Goal: Complete application form

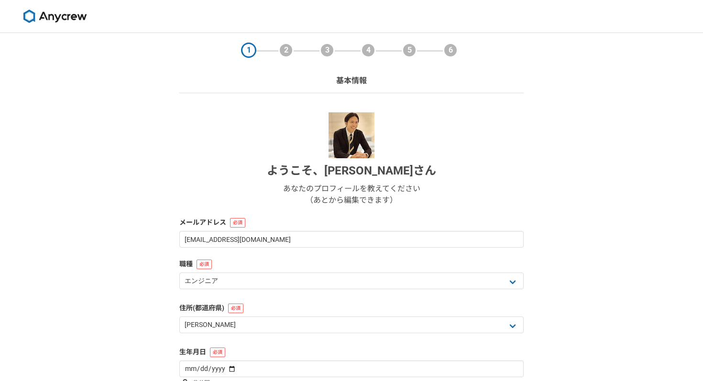
select select "13"
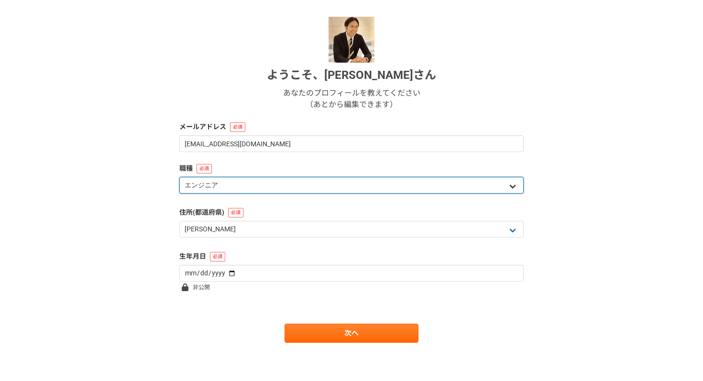
click at [353, 184] on select "エンジニア デザイナー ライター 営業 マーケティング 企画・事業開発 バックオフィス その他" at bounding box center [351, 185] width 344 height 17
select select "4"
click at [179, 177] on select "エンジニア デザイナー ライター 営業 マーケティング 企画・事業開発 バックオフィス その他" at bounding box center [351, 185] width 344 height 17
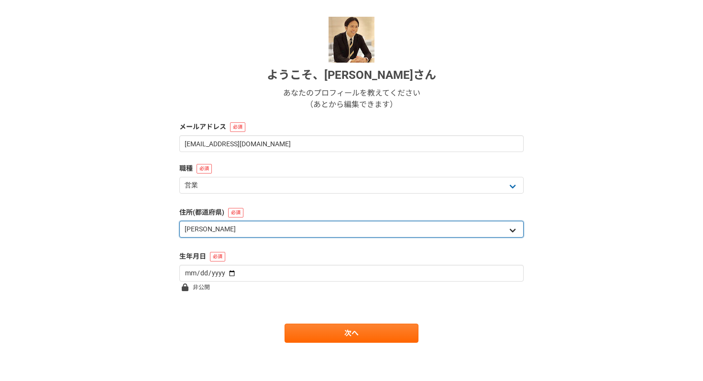
click at [302, 222] on select "北海道 [GEOGRAPHIC_DATA] [GEOGRAPHIC_DATA] [PERSON_NAME][GEOGRAPHIC_DATA] [PERSON_…" at bounding box center [351, 229] width 344 height 17
select select "14"
click at [179, 221] on select "北海道 [GEOGRAPHIC_DATA] [GEOGRAPHIC_DATA] [PERSON_NAME][GEOGRAPHIC_DATA] [PERSON_…" at bounding box center [351, 229] width 344 height 17
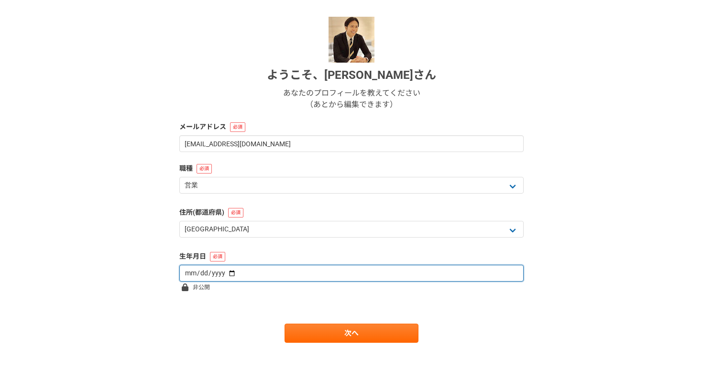
click at [293, 272] on input "date" at bounding box center [351, 273] width 344 height 17
click at [192, 275] on input "date" at bounding box center [351, 273] width 344 height 17
click at [184, 273] on input "date" at bounding box center [351, 273] width 344 height 17
click at [214, 273] on input "date" at bounding box center [351, 273] width 344 height 17
type input "[DATE]"
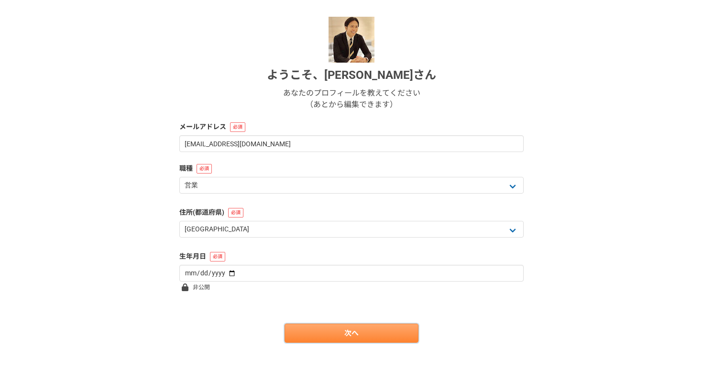
click at [382, 340] on link "次へ" at bounding box center [352, 333] width 134 height 19
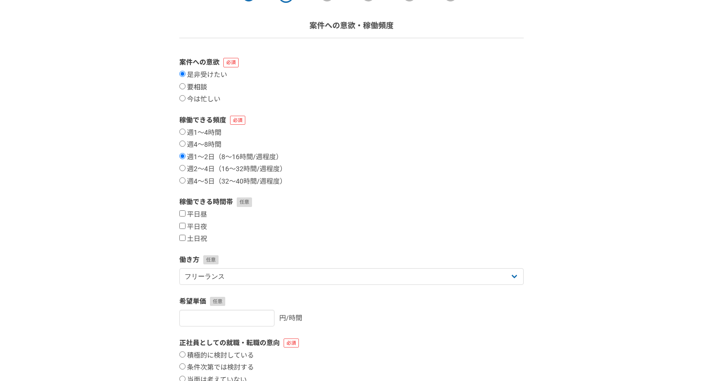
scroll to position [72, 0]
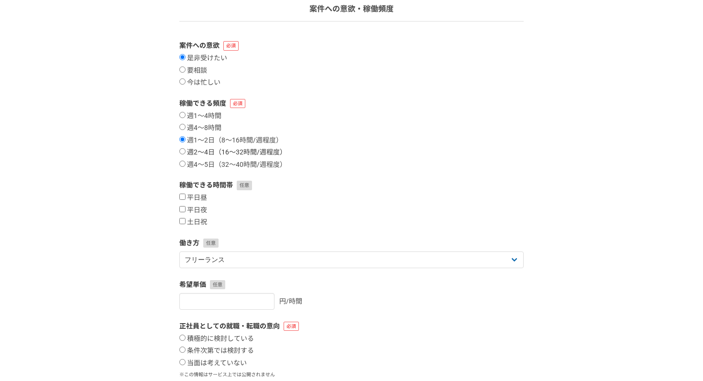
click at [203, 155] on label "週2〜4日（16〜32時間/週程度）" at bounding box center [232, 152] width 107 height 9
click at [186, 154] on input "週2〜4日（16〜32時間/週程度）" at bounding box center [182, 151] width 6 height 6
radio input "true"
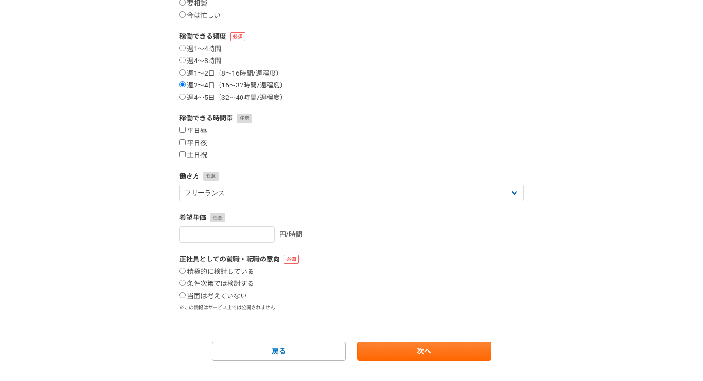
scroll to position [140, 0]
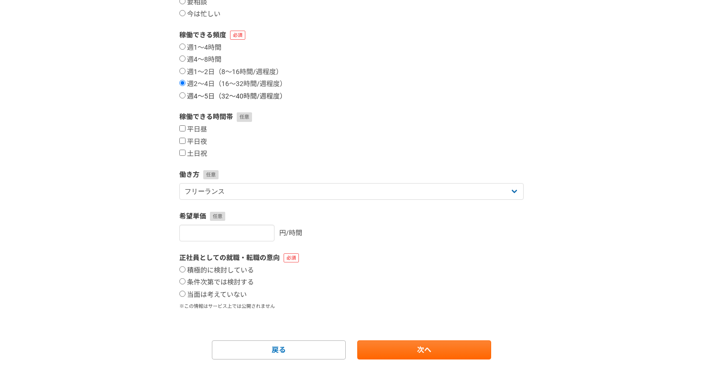
click at [213, 94] on label "週4〜5日（32〜40時間/週程度）" at bounding box center [232, 96] width 107 height 9
click at [186, 94] on input "週4〜5日（32〜40時間/週程度）" at bounding box center [182, 95] width 6 height 6
radio input "true"
click at [200, 132] on label "平日昼" at bounding box center [193, 129] width 28 height 9
click at [186, 132] on input "平日昼" at bounding box center [182, 128] width 6 height 6
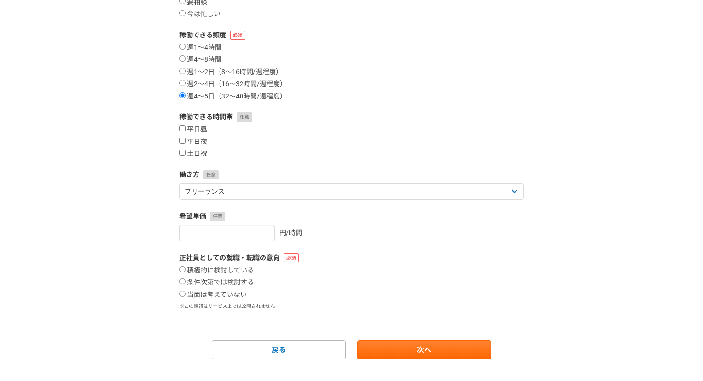
checkbox input "true"
click at [195, 141] on label "平日夜" at bounding box center [193, 142] width 28 height 9
click at [186, 141] on input "平日夜" at bounding box center [182, 141] width 6 height 6
checkbox input "true"
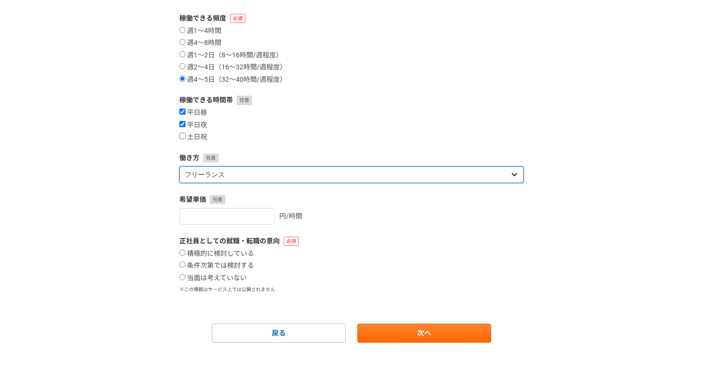
click at [215, 175] on select "フリーランス 副業 その他" at bounding box center [351, 174] width 344 height 17
select select "other"
click at [179, 166] on select "フリーランス 副業 その他" at bounding box center [351, 174] width 344 height 17
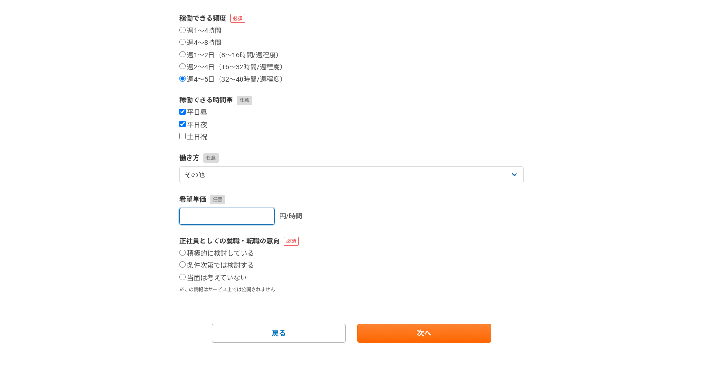
click at [224, 213] on input "number" at bounding box center [226, 216] width 95 height 17
type input "10000"
click at [223, 267] on label "条件次第では検討する" at bounding box center [216, 266] width 75 height 9
click at [186, 267] on input "条件次第では検討する" at bounding box center [182, 265] width 6 height 6
radio input "true"
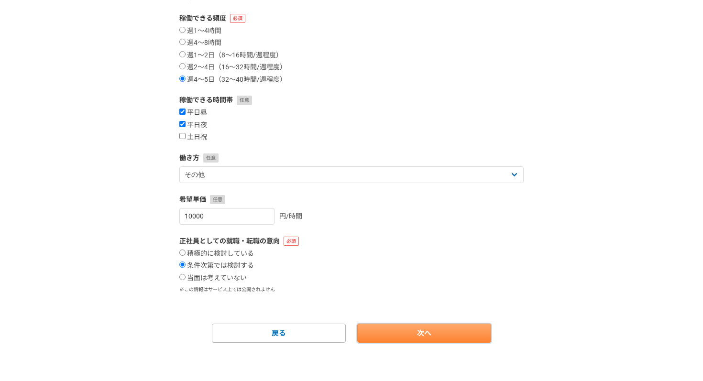
click at [381, 329] on link "次へ" at bounding box center [424, 333] width 134 height 19
select select
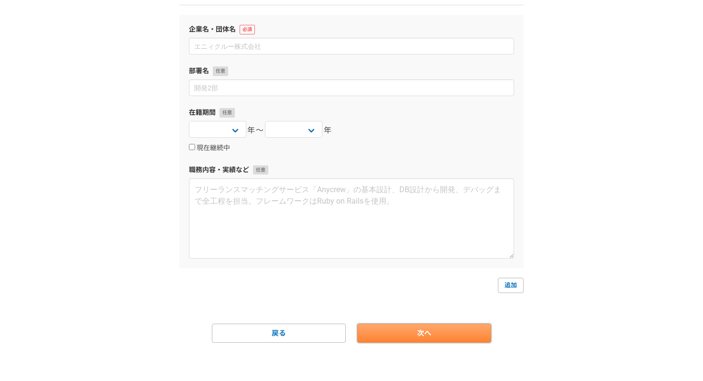
scroll to position [0, 0]
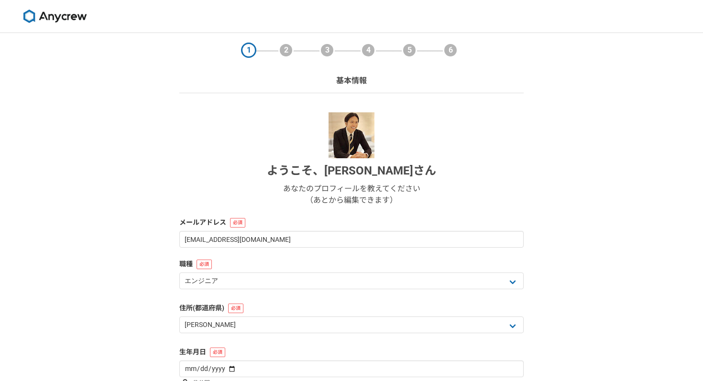
select select "13"
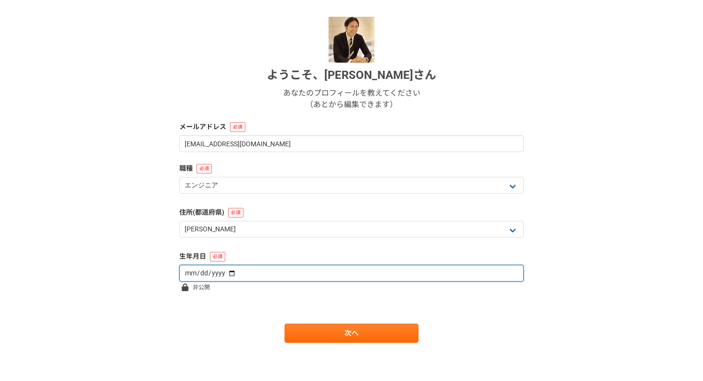
click at [231, 265] on input "date" at bounding box center [351, 273] width 344 height 17
click at [180, 271] on input "date" at bounding box center [351, 273] width 344 height 17
click at [182, 271] on input "date" at bounding box center [351, 273] width 344 height 17
click at [186, 271] on input "date" at bounding box center [351, 273] width 344 height 17
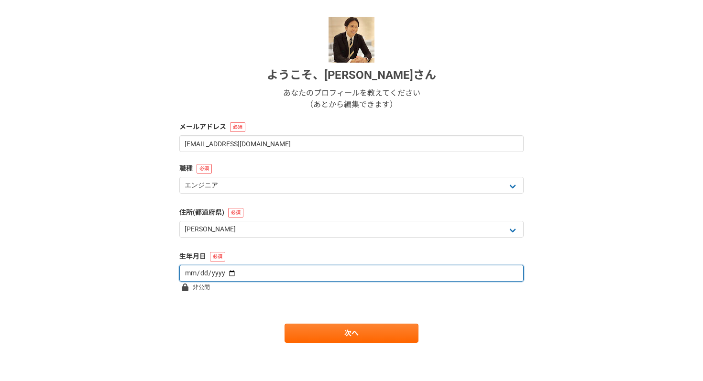
click at [186, 271] on input "date" at bounding box center [351, 273] width 344 height 17
click at [188, 273] on input "date" at bounding box center [351, 273] width 344 height 17
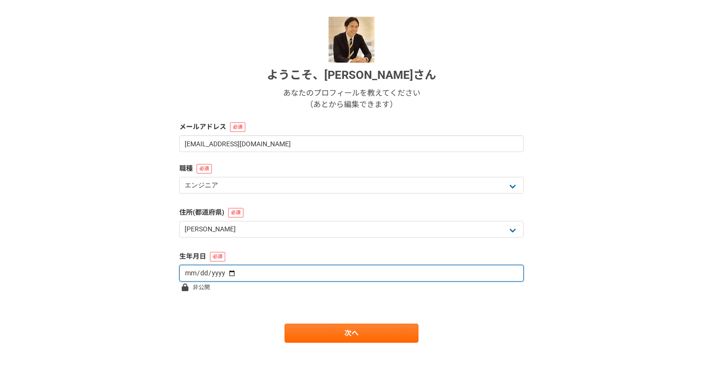
type input "[DATE]"
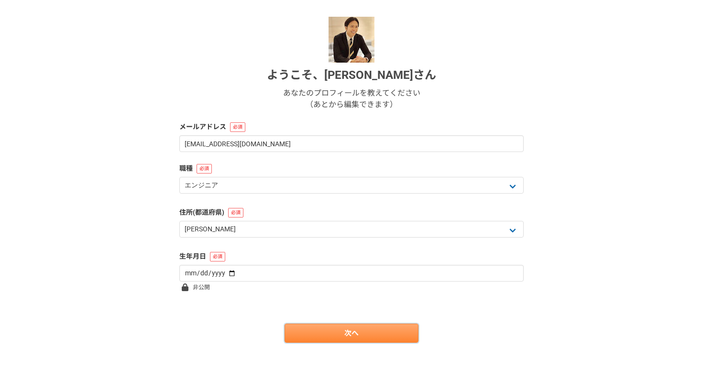
click at [384, 333] on link "次へ" at bounding box center [352, 333] width 134 height 19
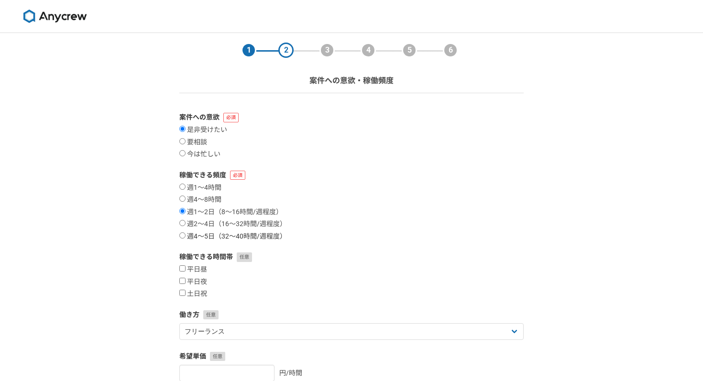
click at [194, 236] on label "週4〜5日（32〜40時間/週程度）" at bounding box center [232, 236] width 107 height 9
click at [186, 236] on input "週4〜5日（32〜40時間/週程度）" at bounding box center [182, 235] width 6 height 6
radio input "true"
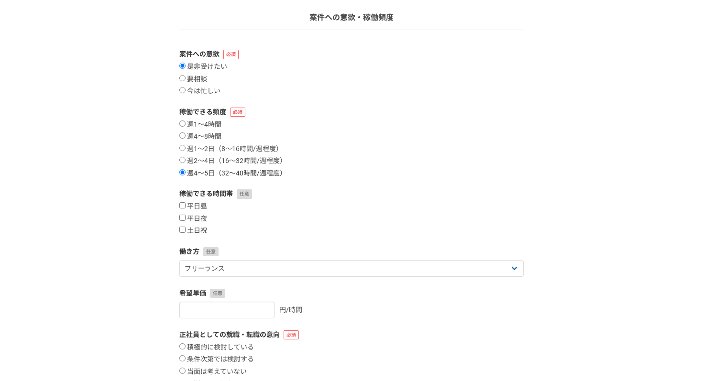
scroll to position [79, 0]
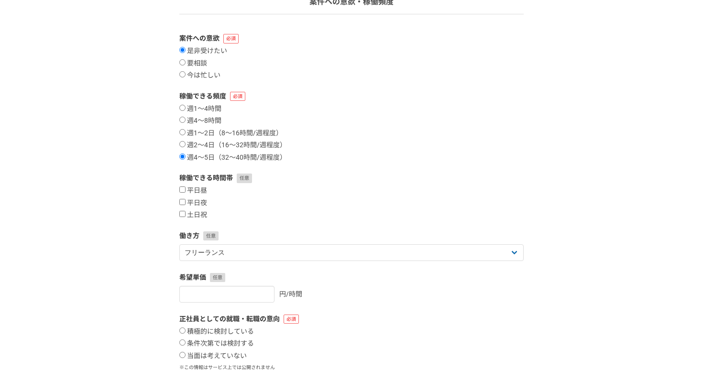
click at [185, 183] on label "稼働できる時間帯" at bounding box center [351, 178] width 344 height 10
click at [183, 191] on input "平日昼" at bounding box center [182, 190] width 6 height 6
checkbox input "true"
click at [183, 198] on div "平日昼 平日夜 土日祝" at bounding box center [351, 203] width 344 height 33
click at [183, 209] on div "平日昼 平日夜 土日祝" at bounding box center [351, 203] width 344 height 33
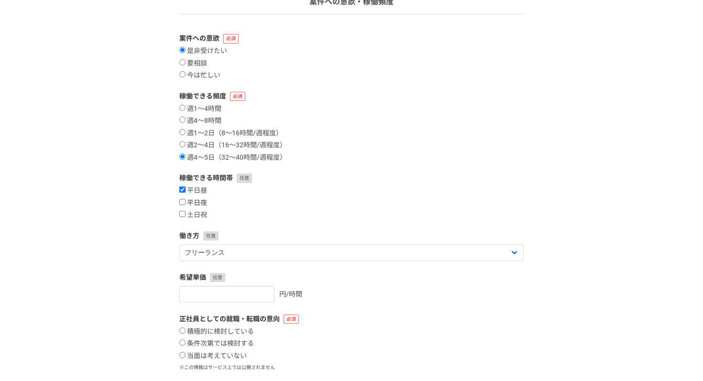
click at [183, 199] on input "平日夜" at bounding box center [182, 202] width 6 height 6
checkbox input "true"
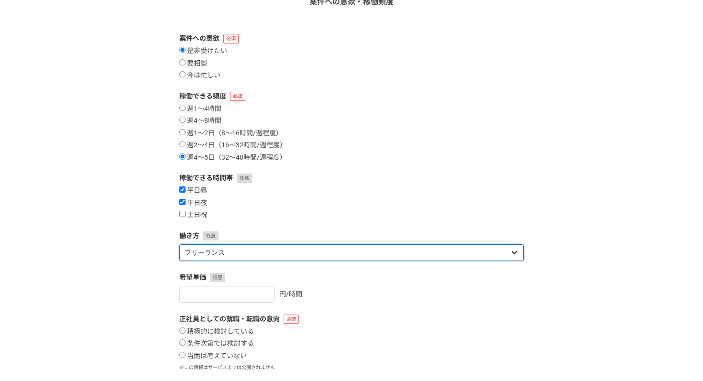
click at [227, 248] on select "フリーランス 副業 その他" at bounding box center [351, 252] width 344 height 17
select select "other"
click at [179, 244] on select "フリーランス 副業 その他" at bounding box center [351, 252] width 344 height 17
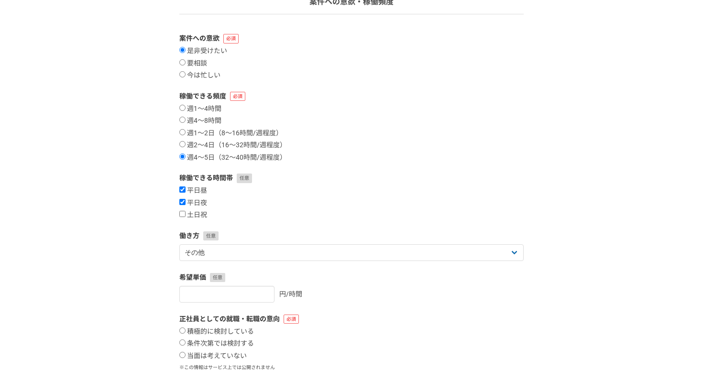
click at [218, 303] on form "案件への意欲 是非受けたい 要相談 今は忙しい 稼働できる頻度 週1〜4時間 週4〜8時間 週1〜2日（8〜16時間/週程度） 週2〜4日（16〜32時間/週…" at bounding box center [351, 226] width 344 height 387
click at [217, 299] on input "number" at bounding box center [226, 294] width 95 height 17
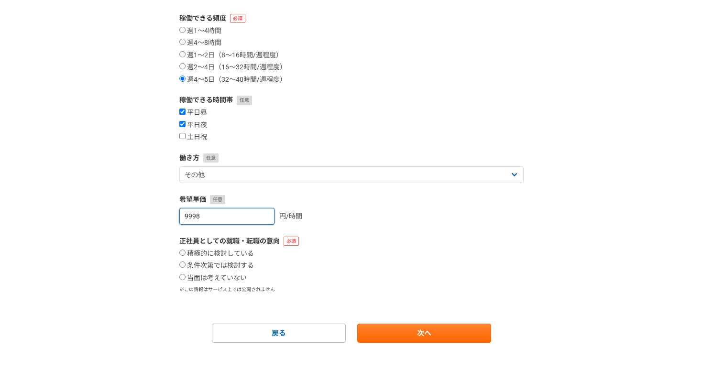
type input "9998"
click at [209, 272] on div "積極的に検討している 条件次第では検討する 当面は考えていない" at bounding box center [351, 266] width 344 height 33
click at [208, 277] on label "当面は考えていない" at bounding box center [212, 278] width 67 height 9
click at [186, 277] on input "当面は考えていない" at bounding box center [182, 277] width 6 height 6
radio input "true"
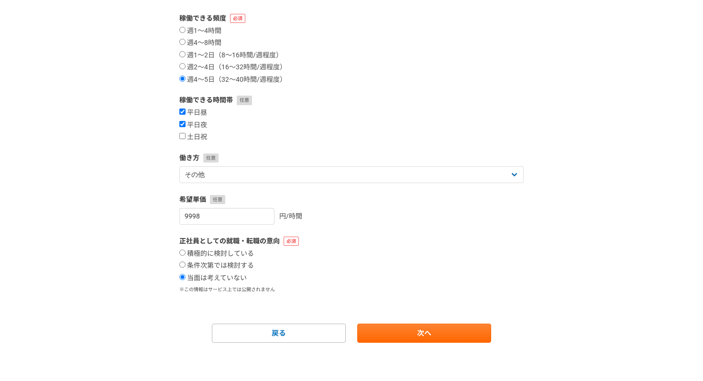
click at [220, 225] on form "案件への意欲 是非受けたい 要相談 今は忙しい 稼働できる頻度 週1〜4時間 週4〜8時間 週1〜2日（8〜16時間/週程度） 週2〜4日（16〜32時間/週…" at bounding box center [351, 149] width 344 height 387
click at [229, 214] on input "9998" at bounding box center [226, 216] width 95 height 17
click at [256, 213] on input "9999" at bounding box center [226, 216] width 95 height 17
type input "10000"
click at [256, 213] on input "10000" at bounding box center [226, 216] width 95 height 17
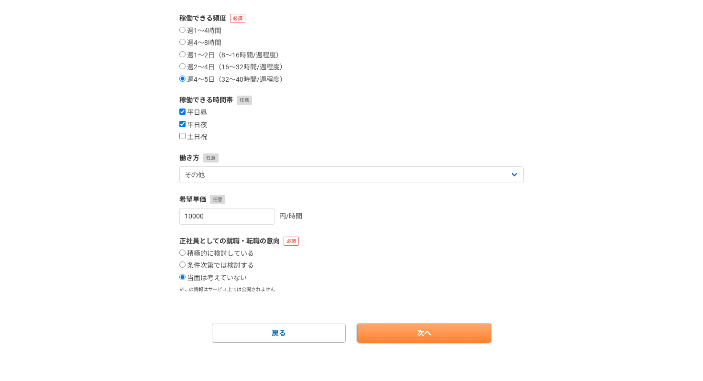
click at [381, 338] on link "次へ" at bounding box center [424, 333] width 134 height 19
select select
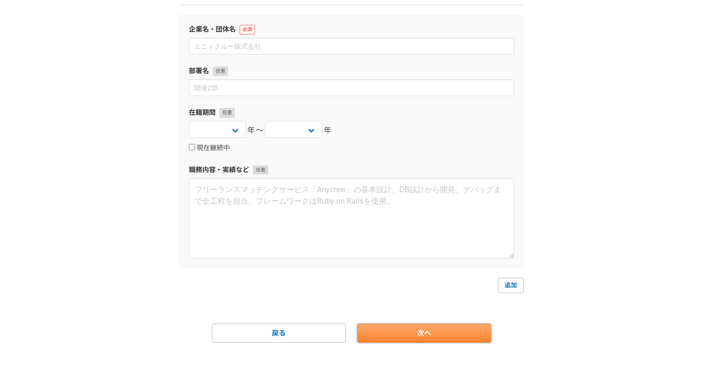
scroll to position [0, 0]
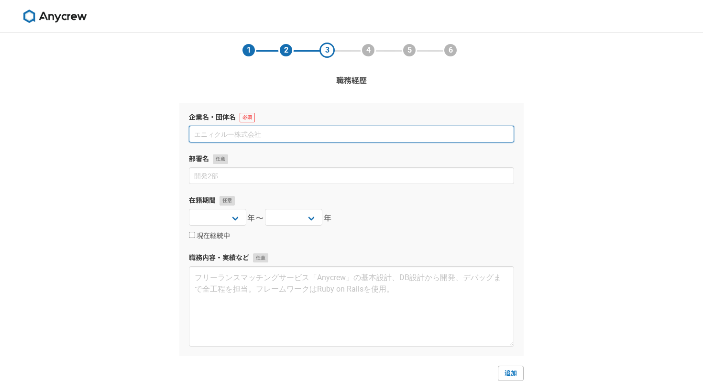
click at [295, 131] on input at bounding box center [351, 134] width 325 height 17
type input "セールスフォース・ドットコム"
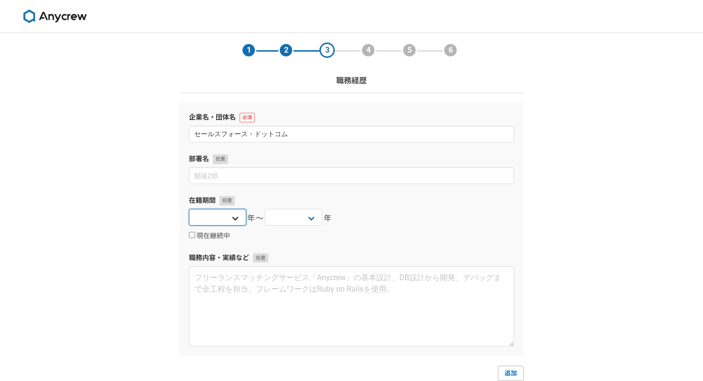
click at [230, 219] on select "2025 2024 2023 2022 2021 2020 2019 2018 2017 2016 2015 2014 2013 2012 2011 2010…" at bounding box center [217, 217] width 57 height 17
click at [242, 215] on select "2025 2024 2023 2022 2021 2020 2019 2018 2017 2016 2015 2014 2013 2012 2011 2010…" at bounding box center [217, 217] width 57 height 17
select select "[DATE]"
click at [189, 209] on select "2025 2024 2023 2022 2021 2020 2019 2018 2017 2016 2015 2014 2013 2012 2011 2010…" at bounding box center [217, 217] width 57 height 17
click at [308, 222] on select "2025 2024 2023 2022 2021 2020 2019 2018 2017 2016 2015 2014 2013 2012 2011 2010…" at bounding box center [293, 217] width 57 height 17
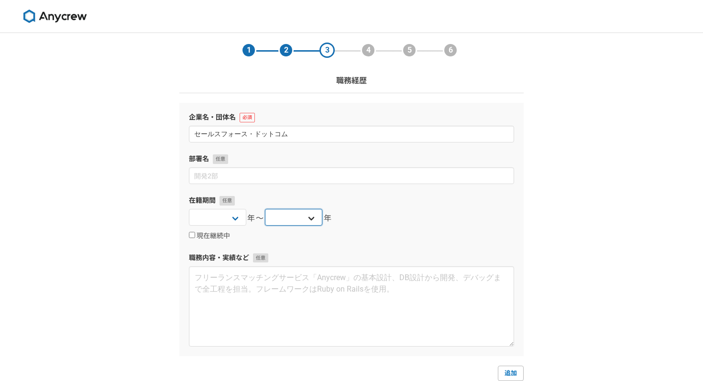
click at [307, 215] on select "2025 2024 2023 2022 2021 2020 2019 2018 2017 2016 2015 2014 2013 2012 2011 2010…" at bounding box center [293, 217] width 57 height 17
select select "[DATE]"
click at [265, 209] on select "2025 2024 2023 2022 2021 2020 2019 2018 2017 2016 2015 2014 2013 2012 2011 2010…" at bounding box center [293, 217] width 57 height 17
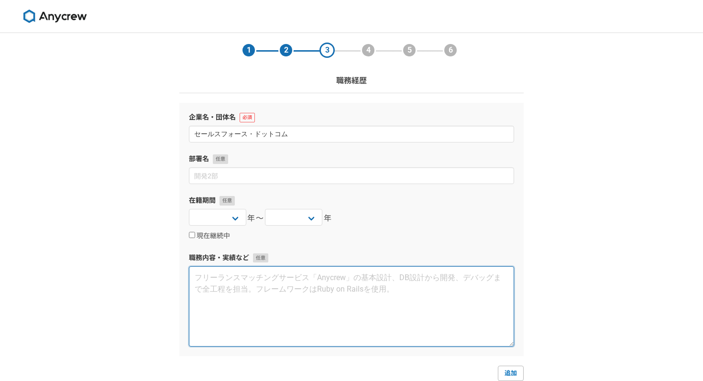
click at [268, 280] on textarea at bounding box center [351, 306] width 325 height 80
paste textarea "大学卒業後、2016年4月より、新卒1期生として株式会社セールスフォース・ドットコム(現 セールスフォースジャパン株式会社)に入 社。中小企業向けのインサイド…"
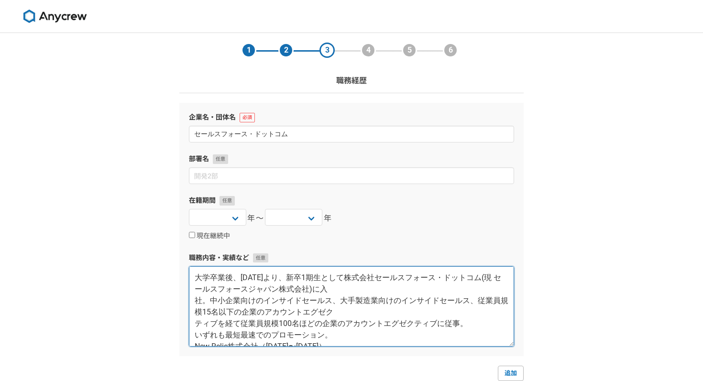
scroll to position [5, 0]
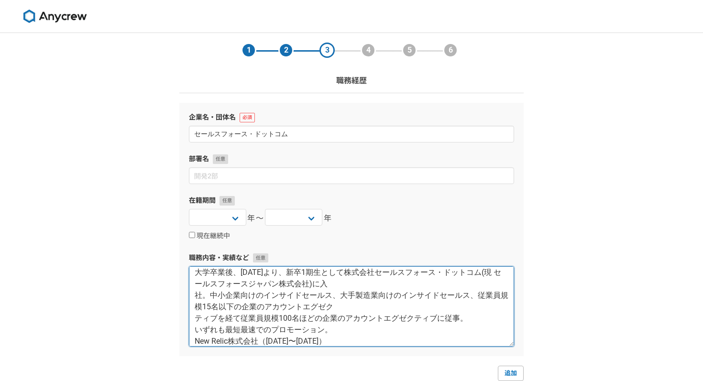
drag, startPoint x: 382, startPoint y: 339, endPoint x: 136, endPoint y: 339, distance: 246.3
click at [136, 339] on div "1 2 3 4 5 6 職務経歴 企業名・団体名 セールスフォース・ドットコム 部署名 在籍期間 2025 2024 2023 2022 2021 2020 …" at bounding box center [351, 251] width 703 height 436
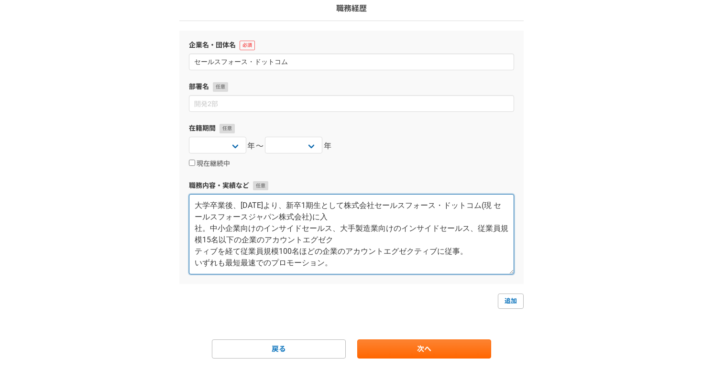
scroll to position [86, 0]
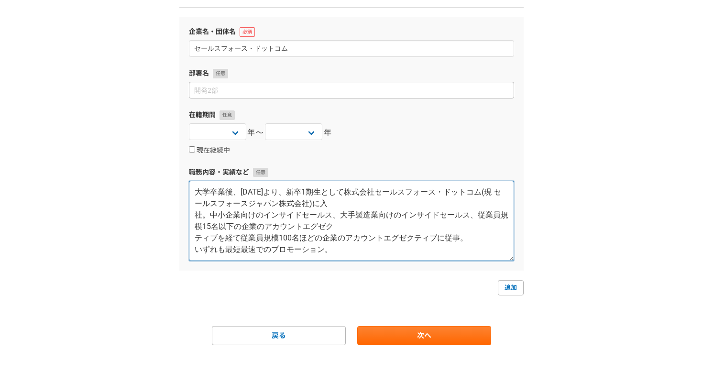
type textarea "大学卒業後、2016年4月より、新卒1期生として株式会社セールスフォース・ドットコム(現 セールスフォースジャパン株式会社)に入 社。中小企業向けのインサイド…"
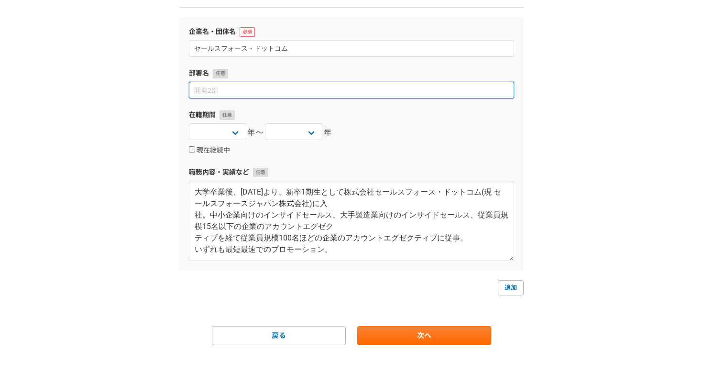
click at [278, 94] on input at bounding box center [351, 90] width 325 height 17
click at [272, 91] on input at bounding box center [351, 90] width 325 height 17
type input "が"
type input "え"
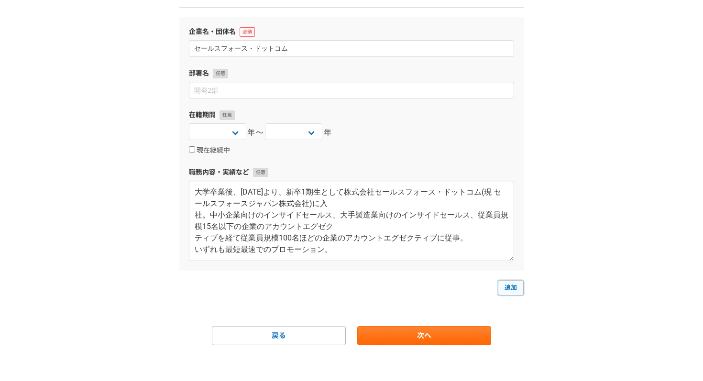
click at [511, 287] on link "追加" at bounding box center [511, 287] width 26 height 15
select select
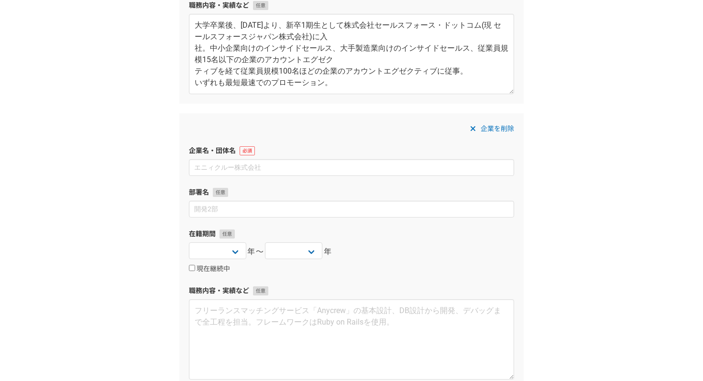
scroll to position [261, 0]
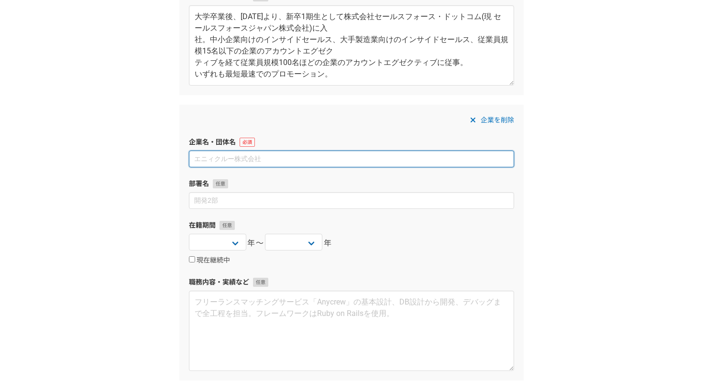
click at [261, 162] on input at bounding box center [351, 159] width 325 height 17
paste input "New Relic株式会社"
type input "New Relic株式会社"
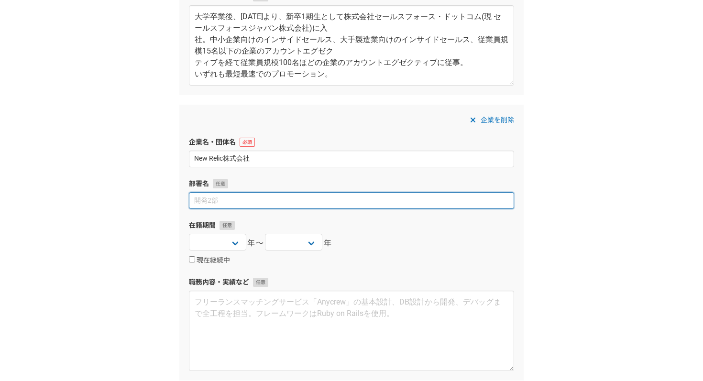
click at [248, 201] on input at bounding box center [351, 200] width 325 height 17
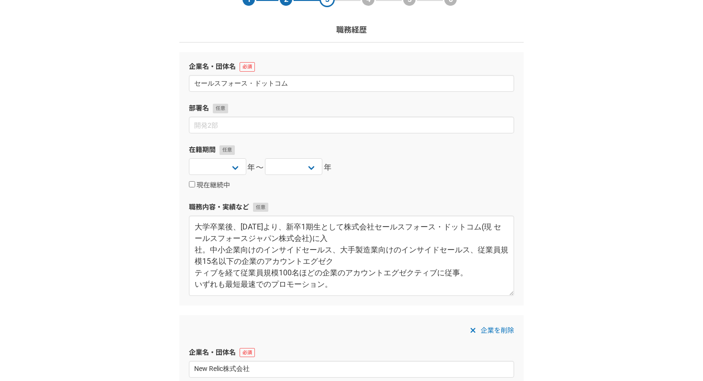
scroll to position [31, 0]
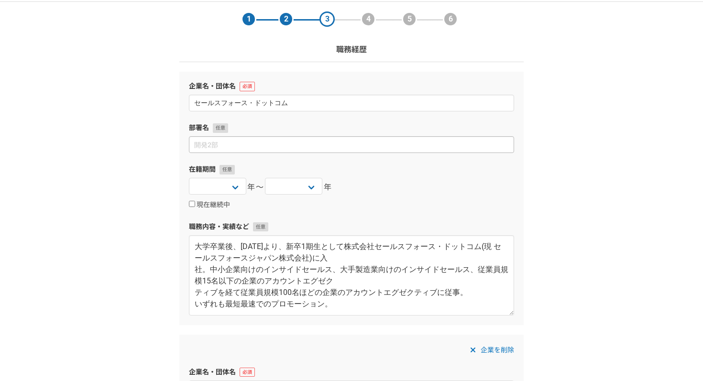
type input "大手企業営業"
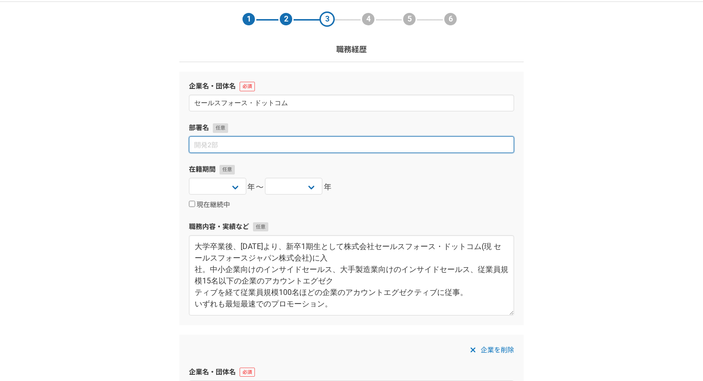
click at [221, 143] on input at bounding box center [351, 144] width 325 height 17
click at [218, 147] on input "中小企業営業" at bounding box center [351, 144] width 325 height 17
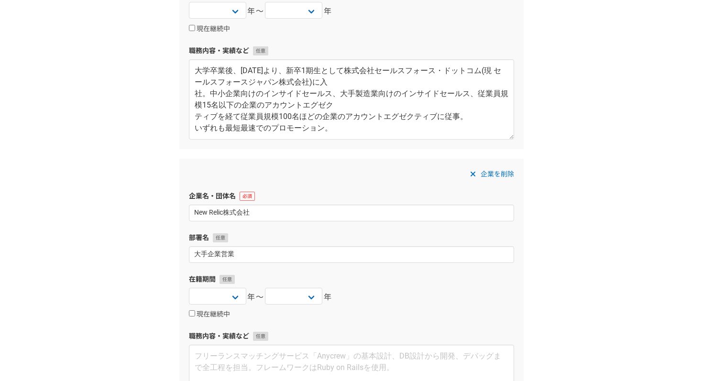
scroll to position [264, 0]
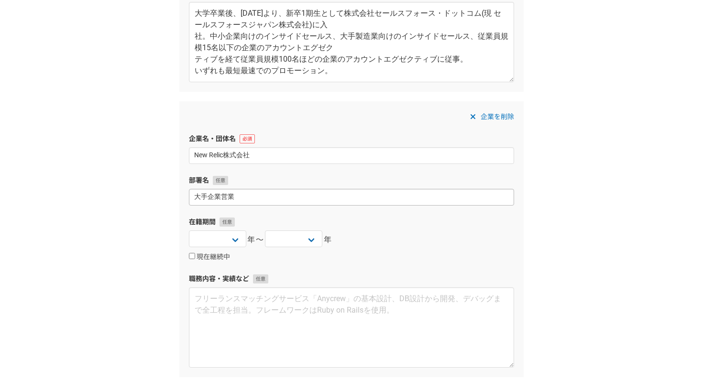
type input "中小企業担当 営業"
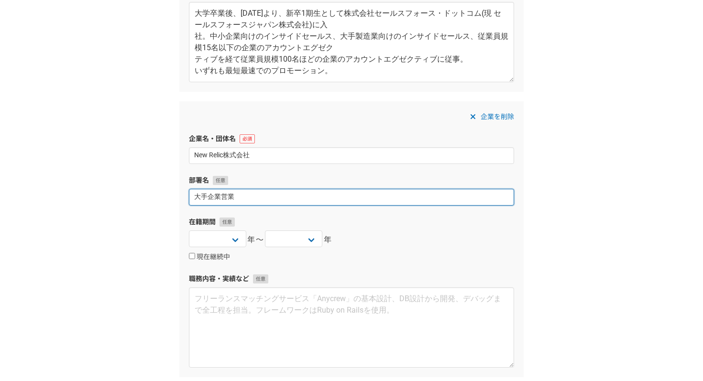
click at [220, 200] on input "大手企業営業" at bounding box center [351, 197] width 325 height 17
type input "大手企業担当 営業"
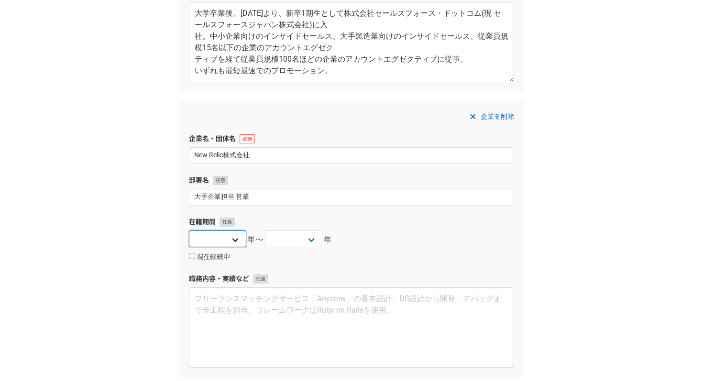
click at [235, 237] on select "2025 2024 2023 2022 2021 2020 2019 2018 2017 2016 2015 2014 2013 2012 2011 2010…" at bounding box center [217, 239] width 57 height 17
select select "[DATE]"
click at [189, 231] on select "2025 2024 2023 2022 2021 2020 2019 2018 2017 2016 2015 2014 2013 2012 2011 2010…" at bounding box center [217, 239] width 57 height 17
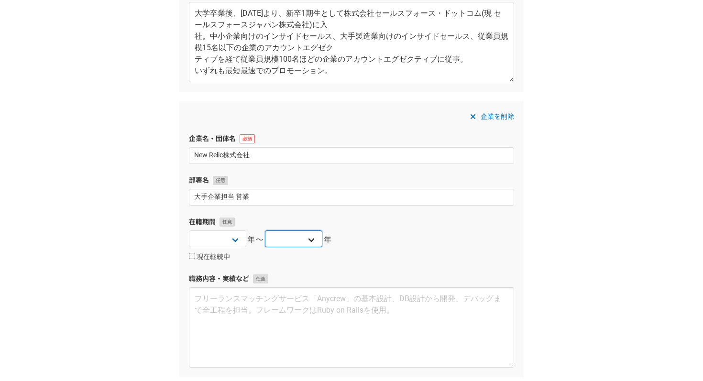
click at [312, 235] on select "2025 2024 2023 2022 2021 2020 2019 2018 2017 2016 2015 2014 2013 2012 2011 2010…" at bounding box center [293, 239] width 57 height 17
click at [265, 231] on select "2025 2024 2023 2022 2021 2020 2019 2018 2017 2016 2015 2014 2013 2012 2011 2010…" at bounding box center [293, 239] width 57 height 17
click at [312, 236] on select "2025 2024 2023 2022 2021 2020 2019 2018 2017 2016 2015 2014 2013 2012 2011 2010…" at bounding box center [293, 239] width 57 height 17
select select "[DATE]"
click at [265, 231] on select "2025 2024 2023 2022 2021 2020 2019 2018 2017 2016 2015 2014 2013 2012 2011 2010…" at bounding box center [293, 239] width 57 height 17
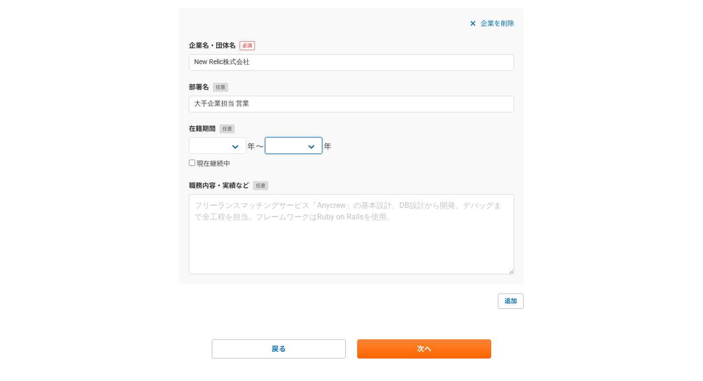
scroll to position [362, 0]
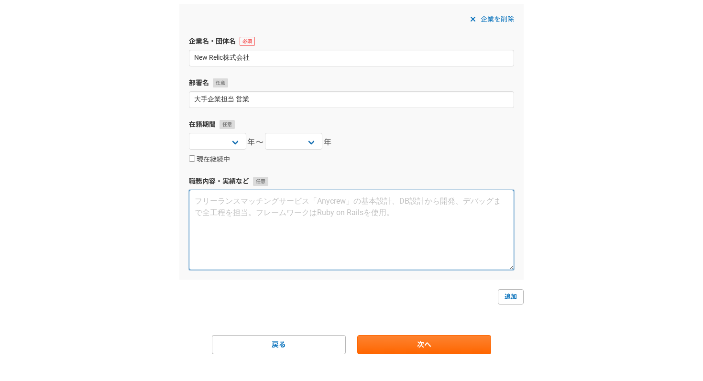
click at [294, 233] on textarea at bounding box center [351, 230] width 325 height 80
paste textarea "セールスフォース時代の上長がカントリーマネージャーをしているをエンタープライズアカウントエグゼクティブとして入社。セブン&ア イ・ホールディングスを筆頭に大手…"
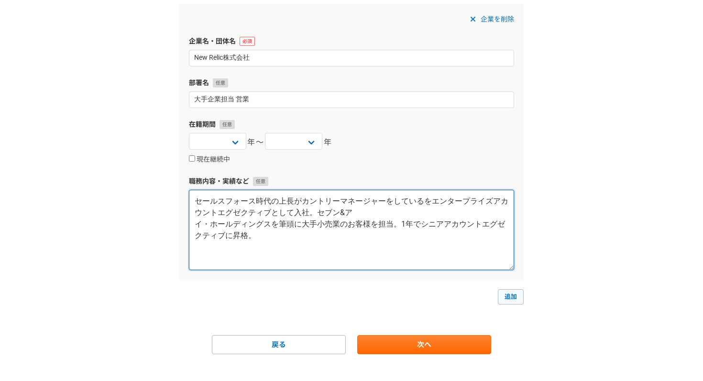
type textarea "セールスフォース時代の上長がカントリーマネージャーをしているをエンタープライズアカウントエグゼクティブとして入社。セブン&ア イ・ホールディングスを筆頭に大手…"
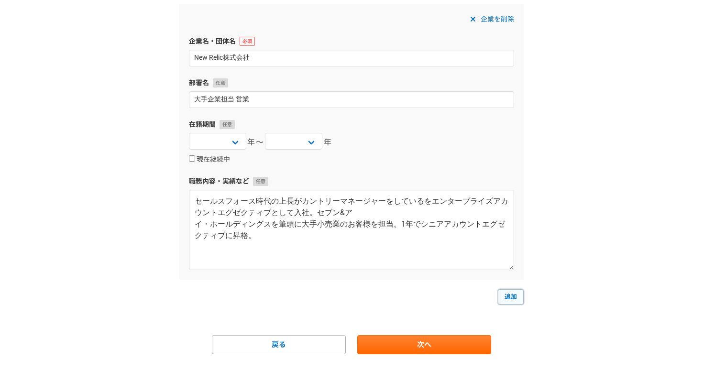
click at [516, 294] on link "追加" at bounding box center [511, 296] width 26 height 15
select select
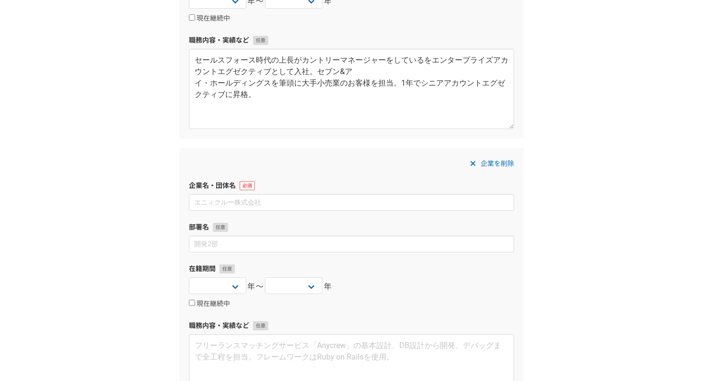
scroll to position [522, 0]
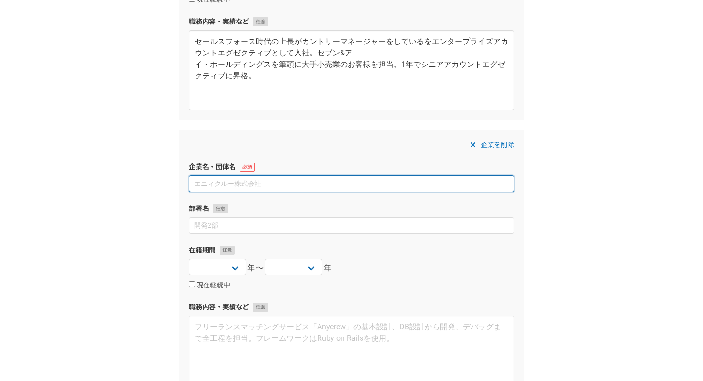
paste input "株式会社RAYOUT"
type input "株式会社RAYOUT"
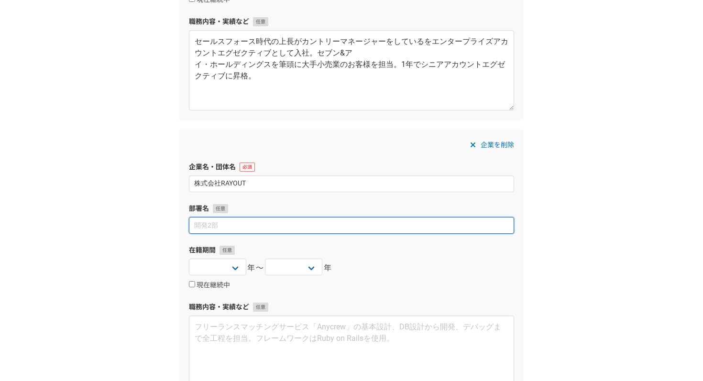
click at [228, 230] on input at bounding box center [351, 225] width 325 height 17
type input "取締役"
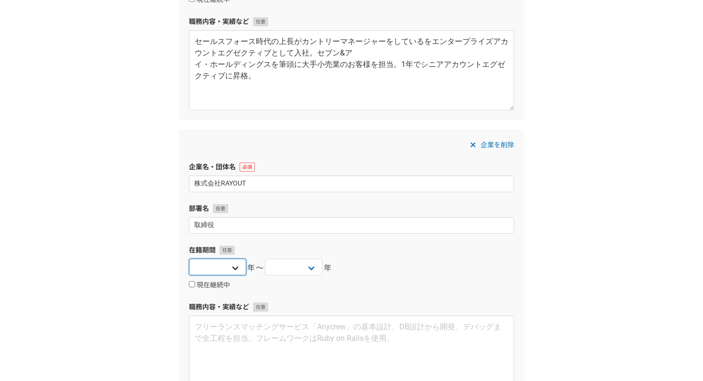
click at [234, 272] on select "2025 2024 2023 2022 2021 2020 2019 2018 2017 2016 2015 2014 2013 2012 2011 2010…" at bounding box center [217, 267] width 57 height 17
select select "[DATE]"
click at [189, 259] on select "2025 2024 2023 2022 2021 2020 2019 2018 2017 2016 2015 2014 2013 2012 2011 2010…" at bounding box center [217, 267] width 57 height 17
click at [304, 266] on select "2025 2024 2023 2022 2021 2020 2019 2018 2017 2016 2015 2014 2013 2012 2011 2010…" at bounding box center [293, 267] width 57 height 17
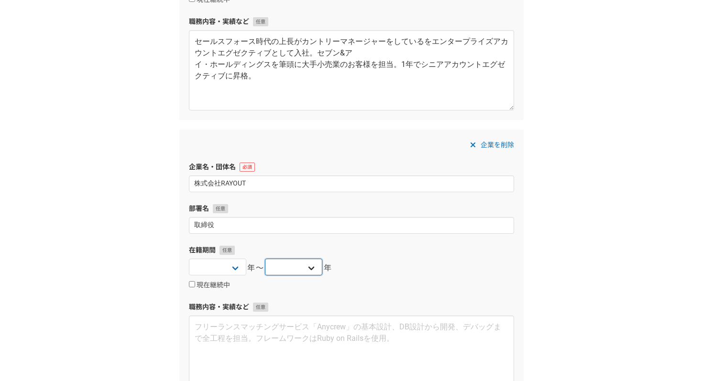
select select "[DATE]"
click at [265, 259] on select "2025 2024 2023 2022 2021 2020 2019 2018 2017 2016 2015 2014 2013 2012 2011 2010…" at bounding box center [293, 267] width 57 height 17
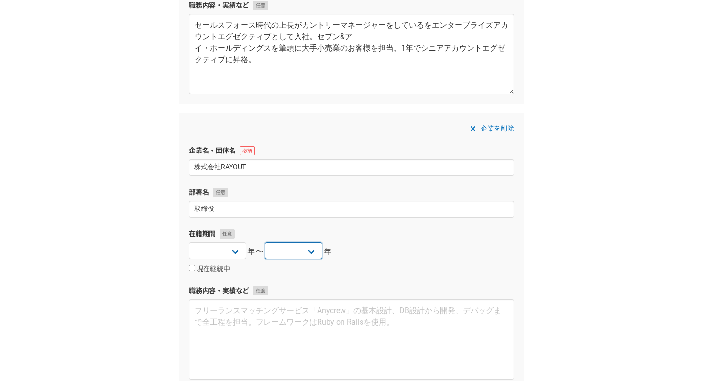
scroll to position [539, 0]
click at [198, 268] on label "現在継続中" at bounding box center [209, 268] width 41 height 9
click at [195, 268] on input "現在継続中" at bounding box center [192, 267] width 6 height 6
checkbox input "true"
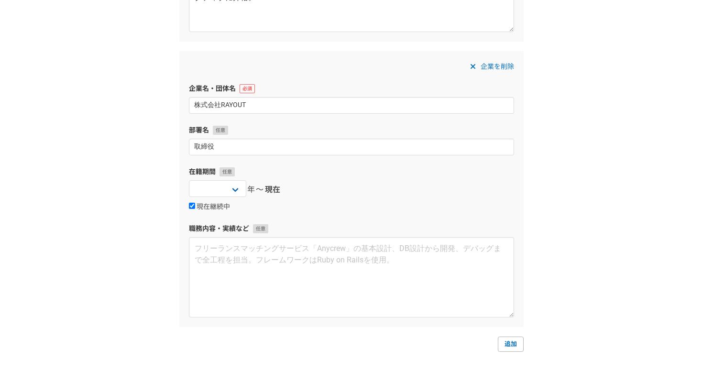
scroll to position [610, 0]
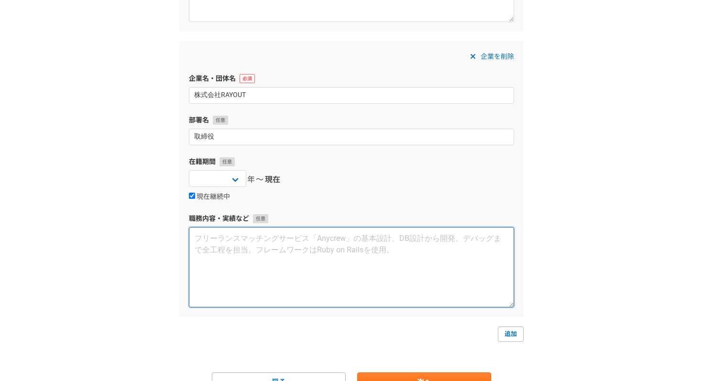
click at [260, 258] on textarea at bounding box center [351, 267] width 325 height 80
paste textarea "友人が創業した会社に経営メンバーとして参画。 現在までに受託開発案件を数件受注、自社サービスとして作った旅館/ホテル向けのCMS Saasは数ヶ月で20施設以…"
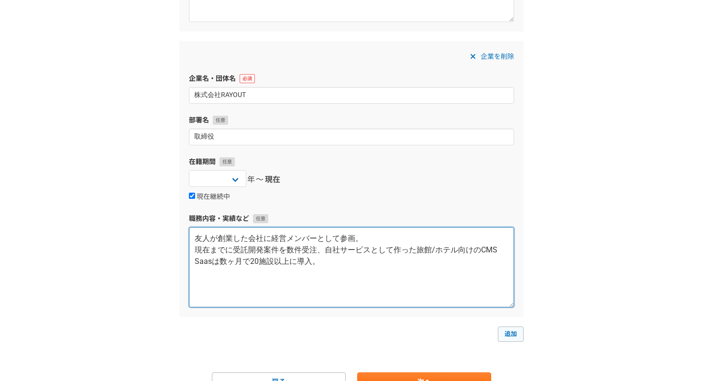
type textarea "友人が創業した会社に経営メンバーとして参画。 現在までに受託開発案件を数件受注、自社サービスとして作った旅館/ホテル向けのCMS Saasは数ヶ月で20施設以…"
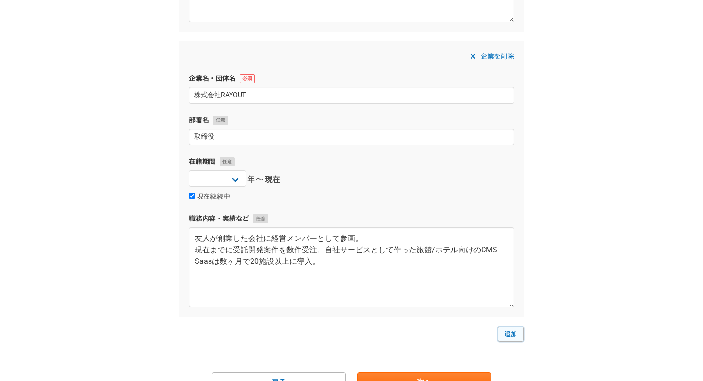
click at [505, 333] on link "追加" at bounding box center [511, 334] width 26 height 15
select select
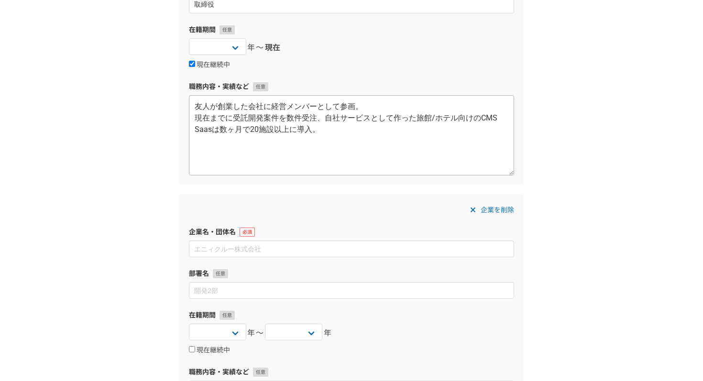
scroll to position [763, 0]
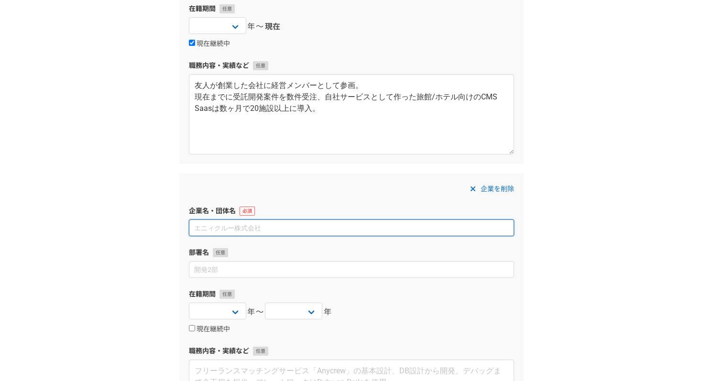
paste input "株式会社Lucerna"
type input "株式会社Lucerna"
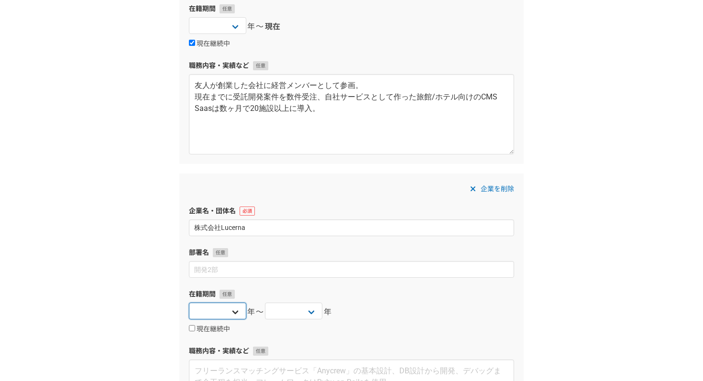
click at [237, 308] on select "2025 2024 2023 2022 2021 2020 2019 2018 2017 2016 2015 2014 2013 2012 2011 2010…" at bounding box center [217, 311] width 57 height 17
select select "[DATE]"
click at [189, 303] on select "2025 2024 2023 2022 2021 2020 2019 2018 2017 2016 2015 2014 2013 2012 2011 2010…" at bounding box center [217, 311] width 57 height 17
click at [315, 314] on select "2025 2024 2023 2022 2021 2020 2019 2018 2017 2016 2015 2014 2013 2012 2011 2010…" at bounding box center [293, 311] width 57 height 17
click at [197, 329] on label "現在継続中" at bounding box center [209, 329] width 41 height 9
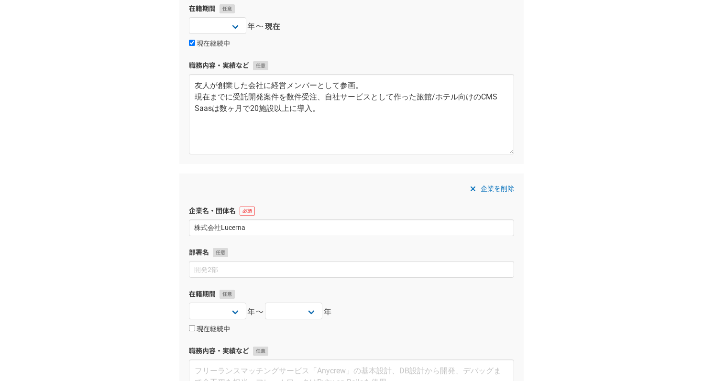
click at [195, 329] on input "現在継続中" at bounding box center [192, 328] width 6 height 6
checkbox input "true"
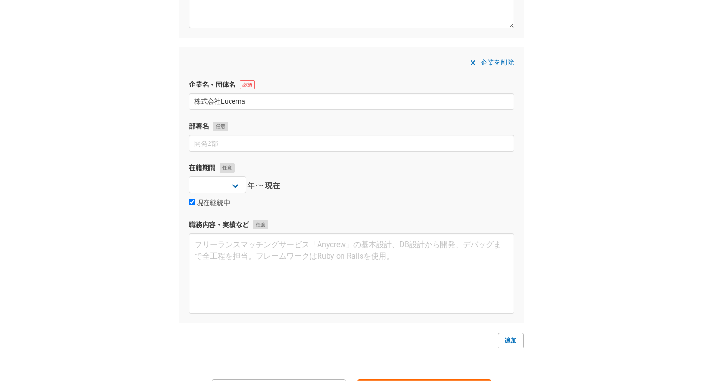
scroll to position [894, 0]
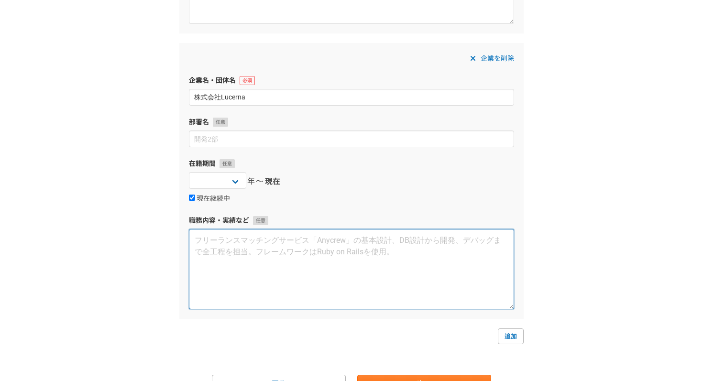
click at [256, 262] on textarea at bounding box center [351, 269] width 325 height 80
click at [225, 245] on textarea at bounding box center [351, 269] width 325 height 80
paste textarea "自ら創業。中小〜中堅企業を中心に、営業戦略立案・営業プロセス改善・ベンダー選定支援などのコンサルティングサービスを提 供。特に「Trusted Sales」を…"
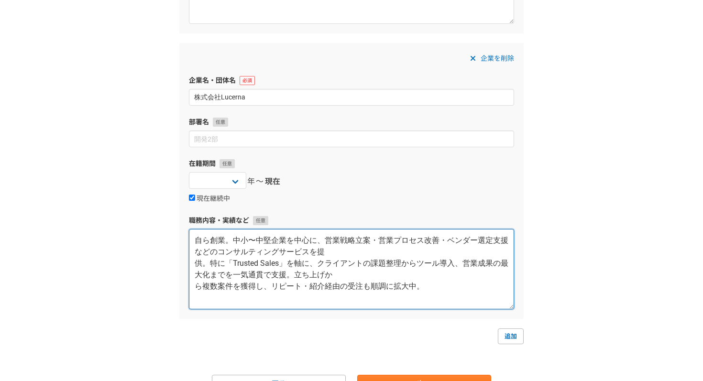
click at [194, 286] on textarea "自ら創業。中小〜中堅企業を中心に、営業戦略立案・営業プロセス改善・ベンダー選定支援などのコンサルティングサービスを提 供。特に「Trusted Sales」を…" at bounding box center [351, 269] width 325 height 80
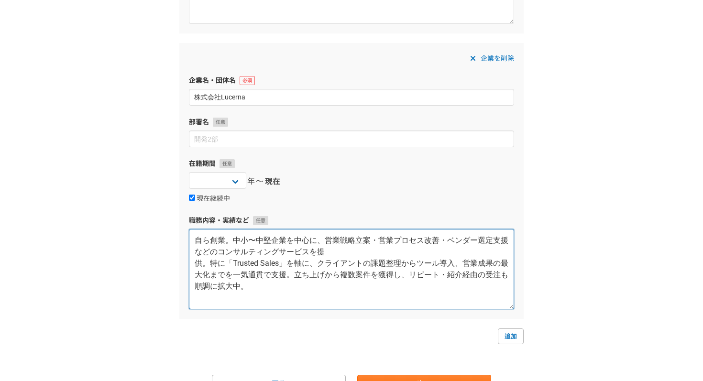
scroll to position [945, 0]
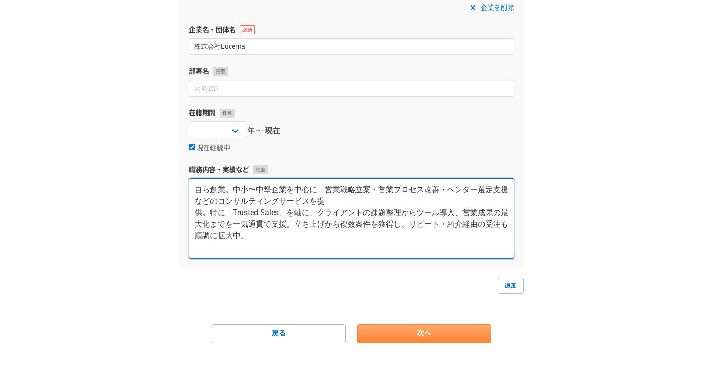
type textarea "自ら創業。中小〜中堅企業を中心に、営業戦略立案・営業プロセス改善・ベンダー選定支援などのコンサルティングサービスを提 供。特に「Trusted Sales」を…"
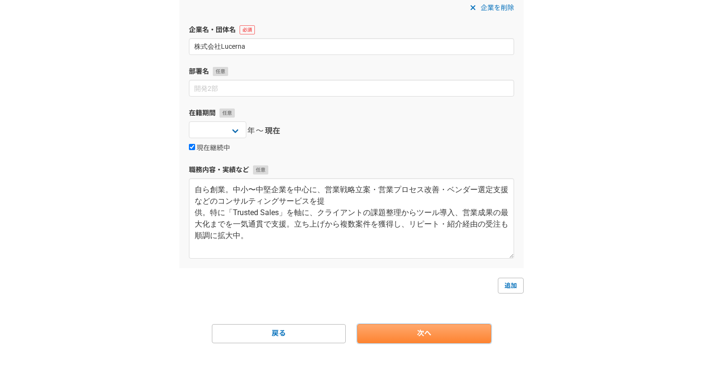
click at [473, 335] on link "次へ" at bounding box center [424, 333] width 134 height 19
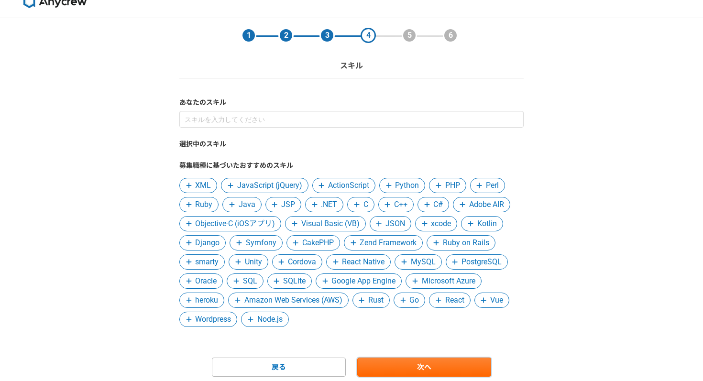
scroll to position [49, 0]
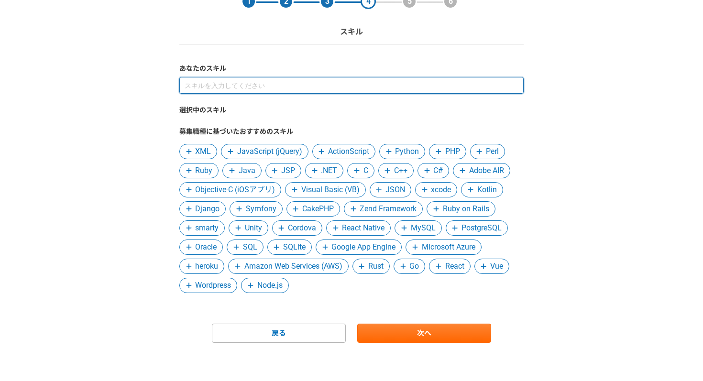
click at [284, 87] on input at bounding box center [351, 85] width 344 height 17
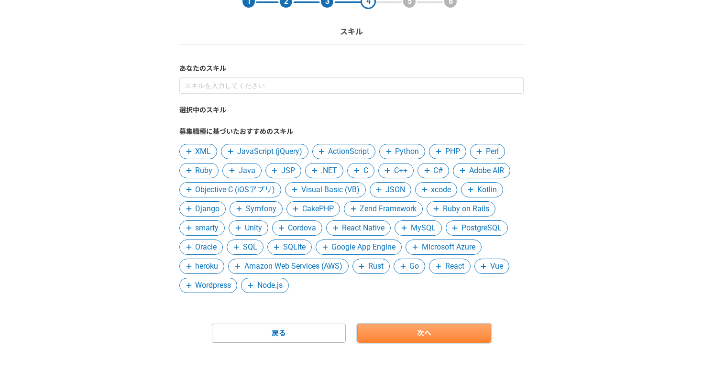
click at [409, 332] on link "次へ" at bounding box center [424, 333] width 134 height 19
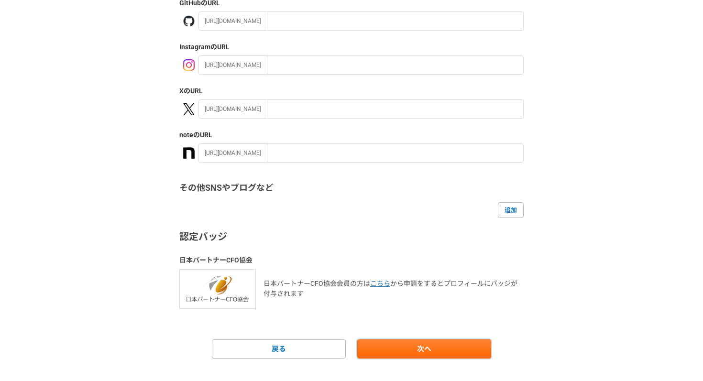
scroll to position [145, 0]
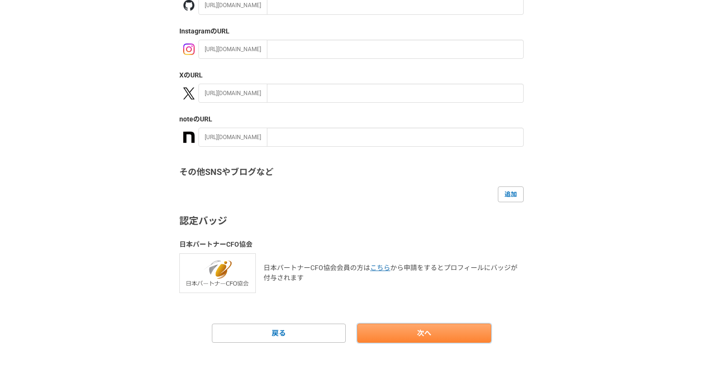
click at [420, 331] on link "次へ" at bounding box center [424, 333] width 134 height 19
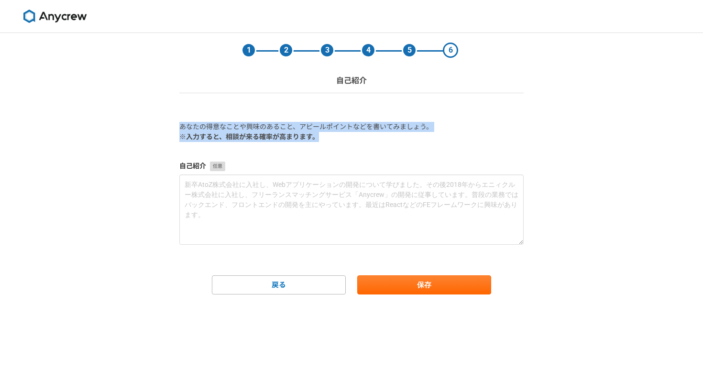
drag, startPoint x: 322, startPoint y: 137, endPoint x: 169, endPoint y: 128, distance: 153.3
click at [169, 127] on div "1 2 3 4 5 6 自己紹介 あなたの得意なことや興味のあること、アピールポイントなどを書いてみましょう。 ※入力すると、相談が来る確率が高まります。 自…" at bounding box center [351, 207] width 703 height 348
copy div "あなたの得意なことや興味のあること、アピールポイントなどを書いてみましょう。 ※入力すると、相談が来る確率が高まります。"
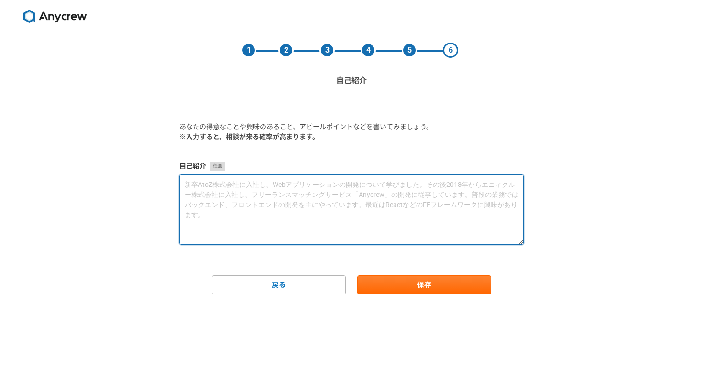
click at [302, 201] on textarea at bounding box center [351, 210] width 344 height 70
paste textarea "長年にわたり法人営業に従事し、新規開拓から戦略立案・組織マネジメントまで一貫して経験。大手から中小まで幅広い顧客の課題を把握し、最適な提案で成果を創出。人脈構…"
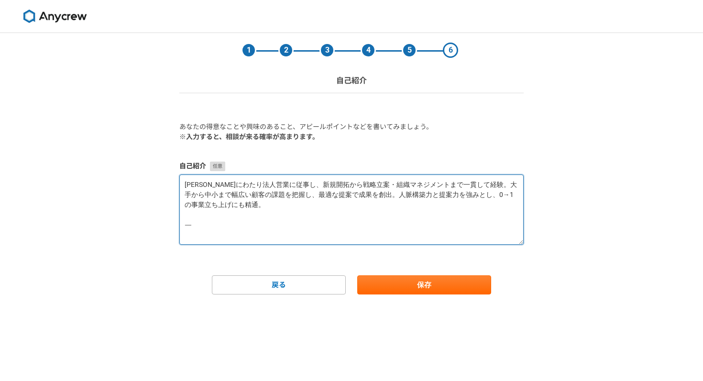
drag, startPoint x: 271, startPoint y: 227, endPoint x: 149, endPoint y: 227, distance: 122.4
click at [149, 227] on div "1 2 3 4 5 6 自己紹介 あなたの得意なことや興味のあること、アピールポイントなどを書いてみましょう。 ※入力すると、相談が来る確率が高まります。 自…" at bounding box center [351, 207] width 703 height 348
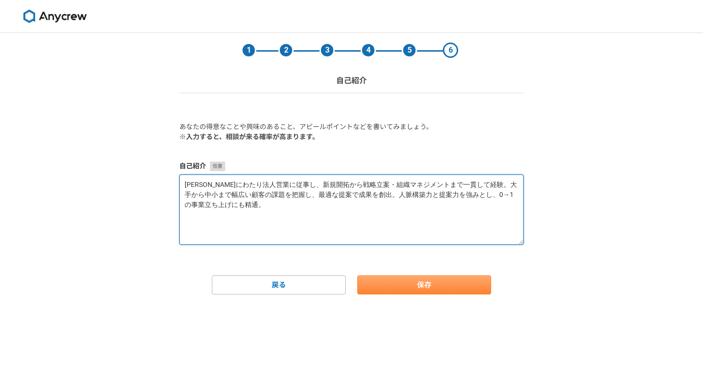
type textarea "長年にわたり法人営業に従事し、新規開拓から戦略立案・組織マネジメントまで一貫して経験。大手から中小まで幅広い顧客の課題を把握し、最適な提案で成果を創出。人脈構…"
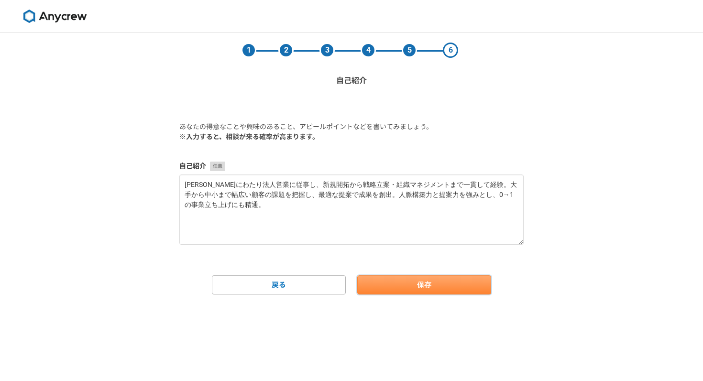
click at [456, 291] on button "保存" at bounding box center [424, 284] width 134 height 19
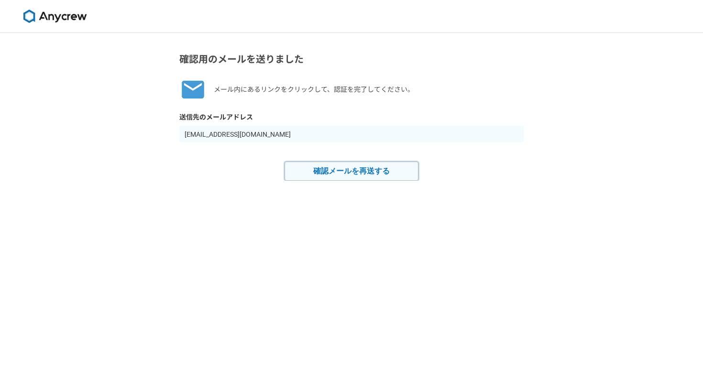
click at [375, 172] on button "確認メールを再送する" at bounding box center [352, 171] width 134 height 19
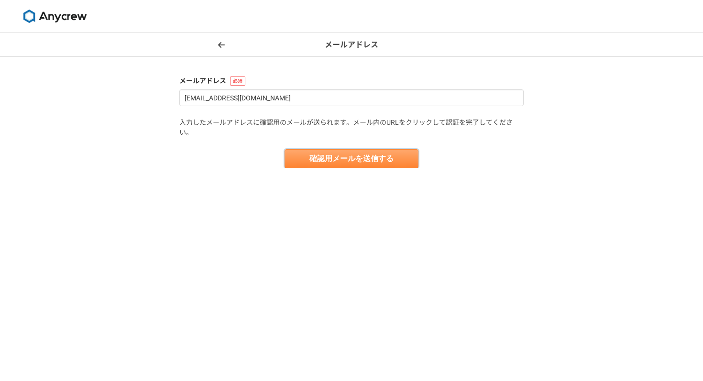
click at [366, 164] on button "確認用メールを送信する" at bounding box center [352, 158] width 134 height 19
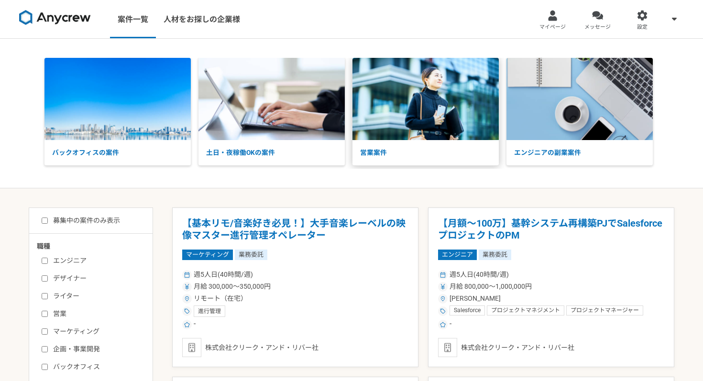
click at [403, 127] on img at bounding box center [425, 99] width 146 height 82
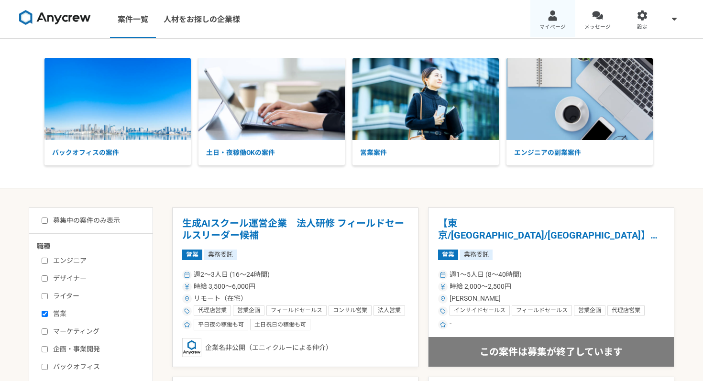
click at [549, 12] on div at bounding box center [552, 15] width 11 height 11
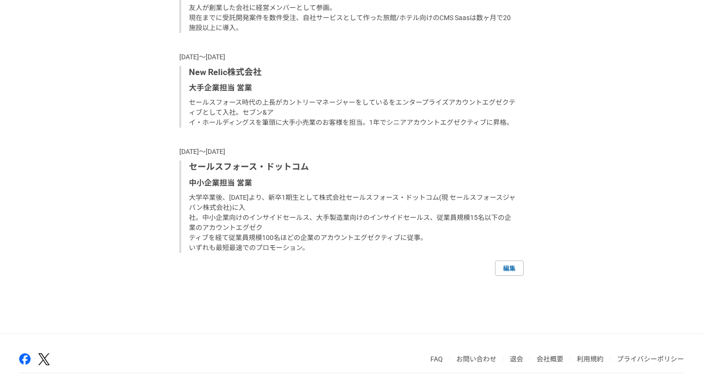
scroll to position [763, 0]
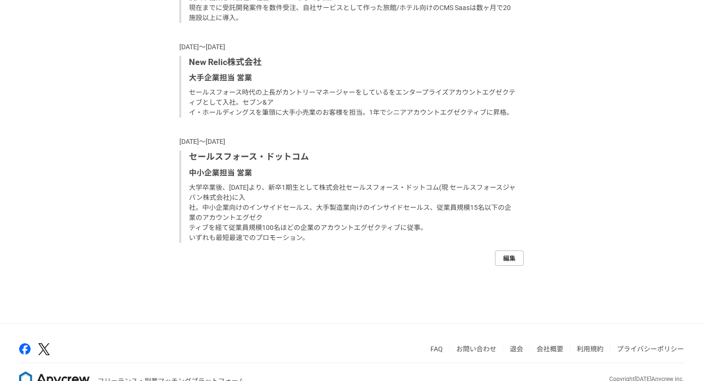
click at [508, 262] on link "編集" at bounding box center [509, 258] width 29 height 15
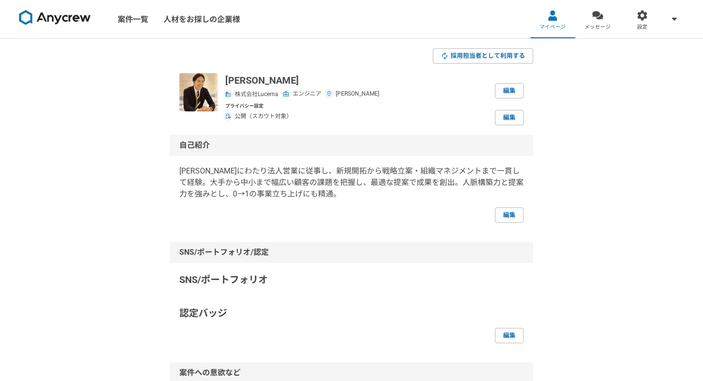
select select "[DATE]"
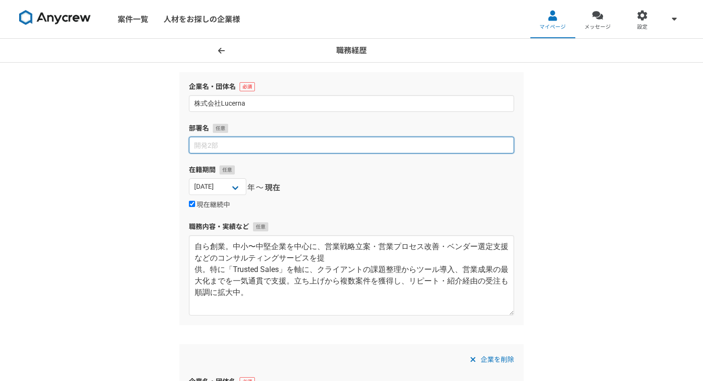
click at [266, 145] on input at bounding box center [351, 145] width 325 height 17
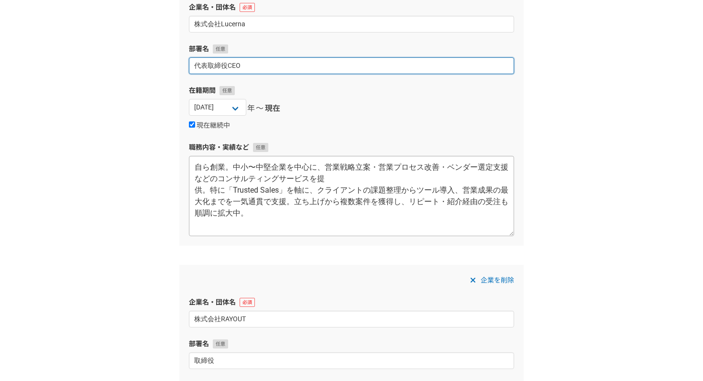
type input "代表取締役CEO"
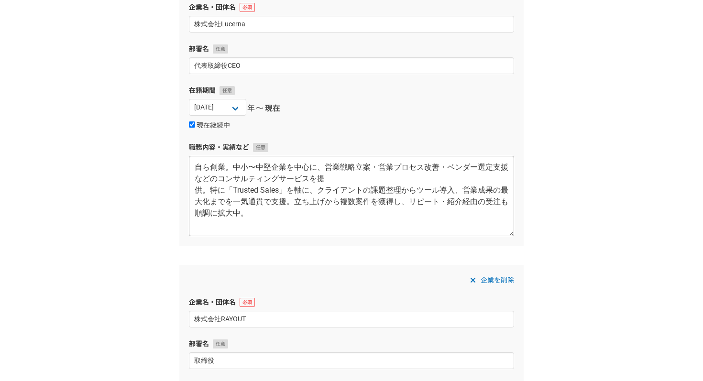
click at [401, 286] on div "企業を削除" at bounding box center [351, 280] width 325 height 11
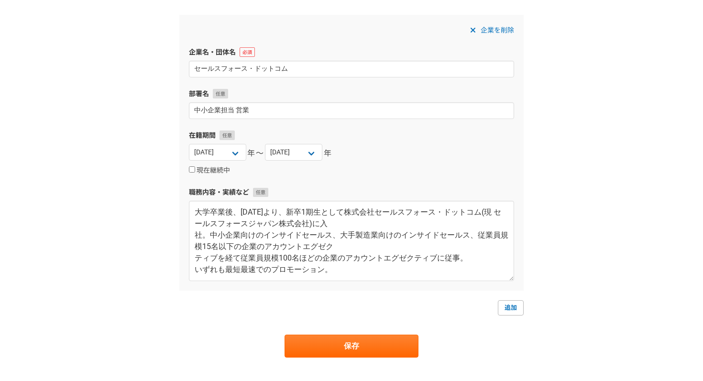
scroll to position [1018, 0]
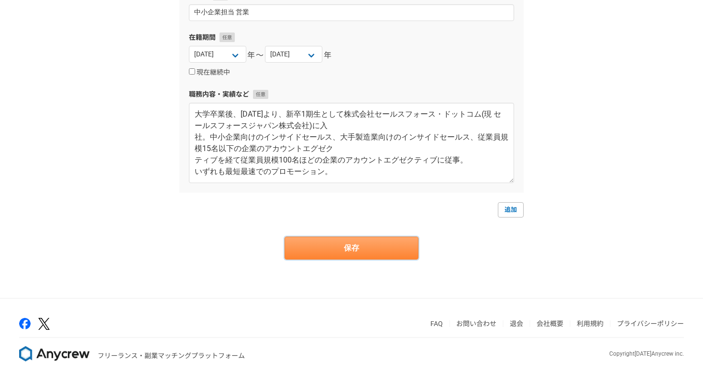
click at [390, 254] on button "保存" at bounding box center [352, 248] width 134 height 23
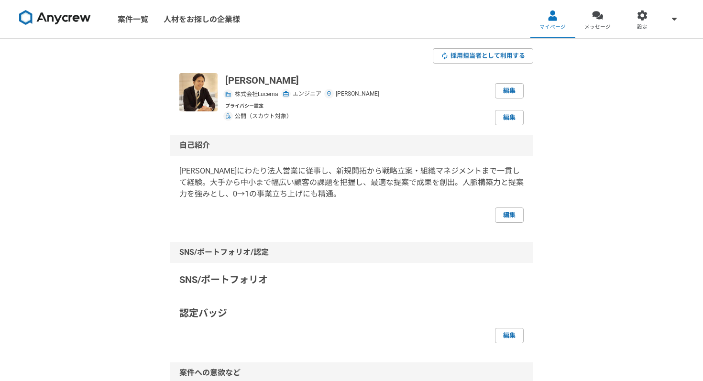
click at [66, 17] on img at bounding box center [55, 17] width 72 height 15
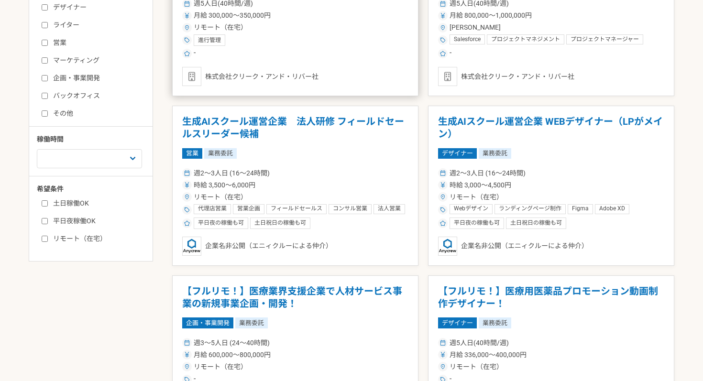
scroll to position [271, 0]
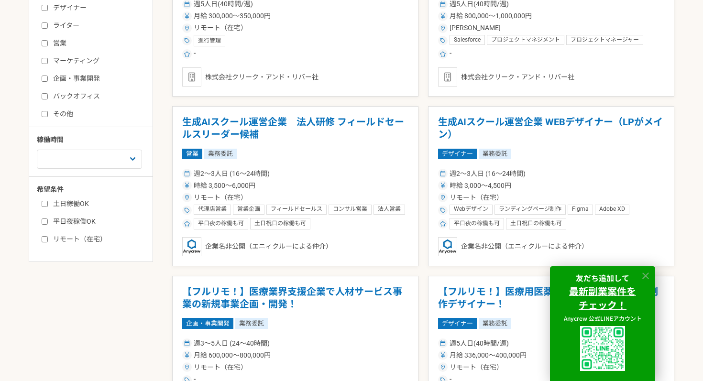
click at [649, 272] on icon at bounding box center [645, 276] width 11 height 11
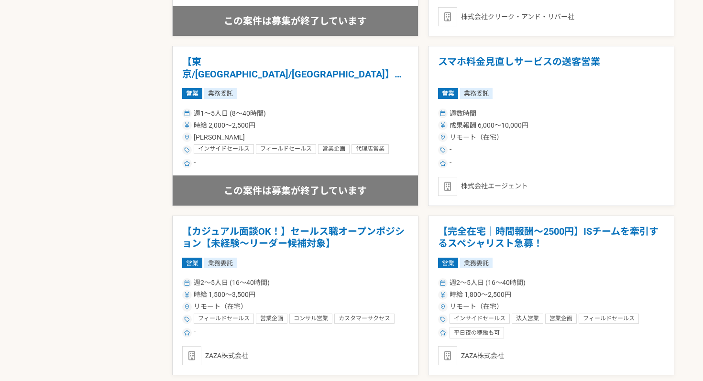
scroll to position [0, 0]
